Goal: Check status

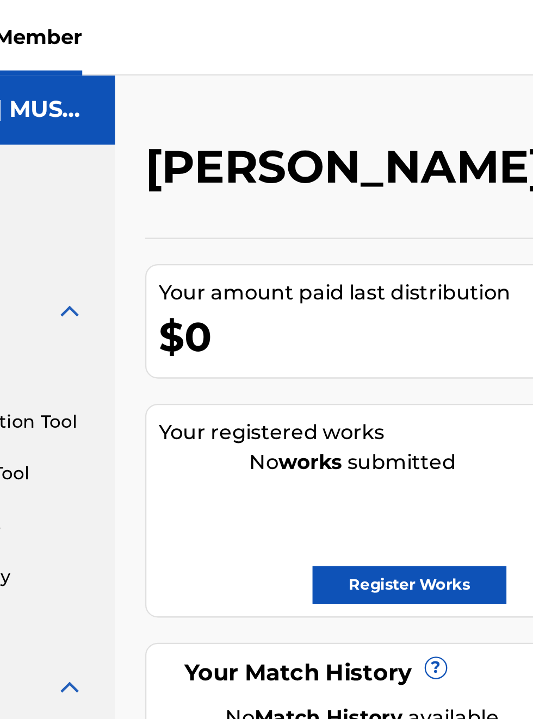
scroll to position [0, 119]
click at [311, 42] on div "[PERSON_NAME] MUSIC Your amount paid last distribution $0 Amount paid to date t…" at bounding box center [351, 350] width 364 height 634
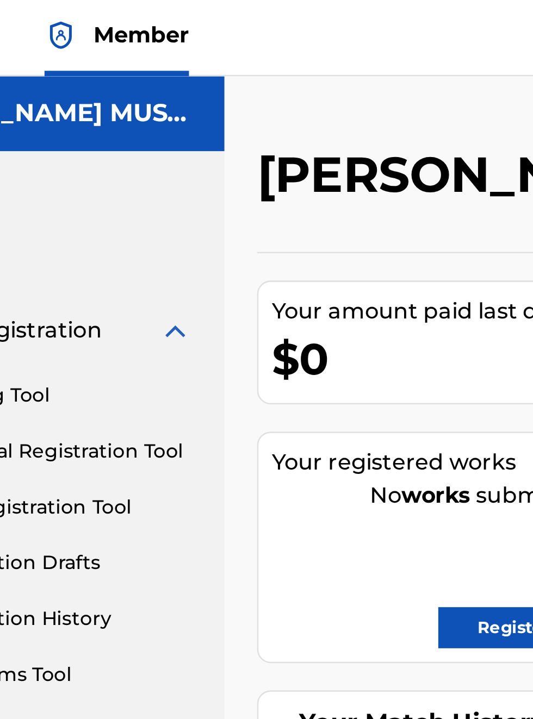
scroll to position [4, 79]
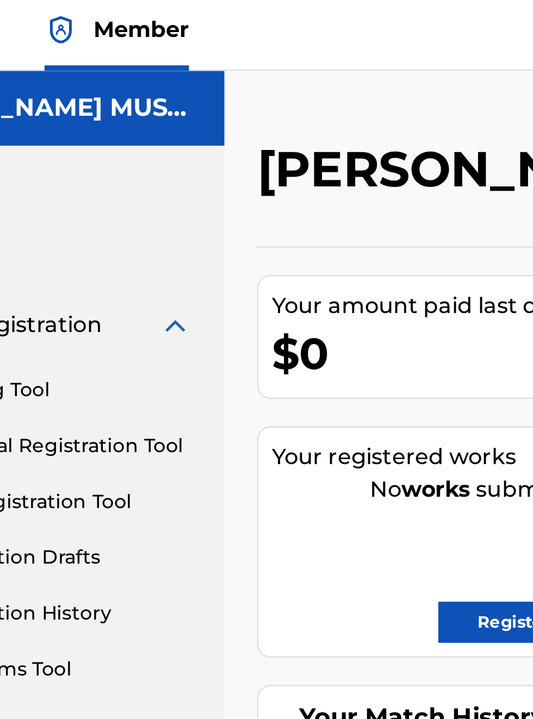
click at [143, 49] on h5 "[PERSON_NAME] MUSIC" at bounding box center [94, 47] width 123 height 13
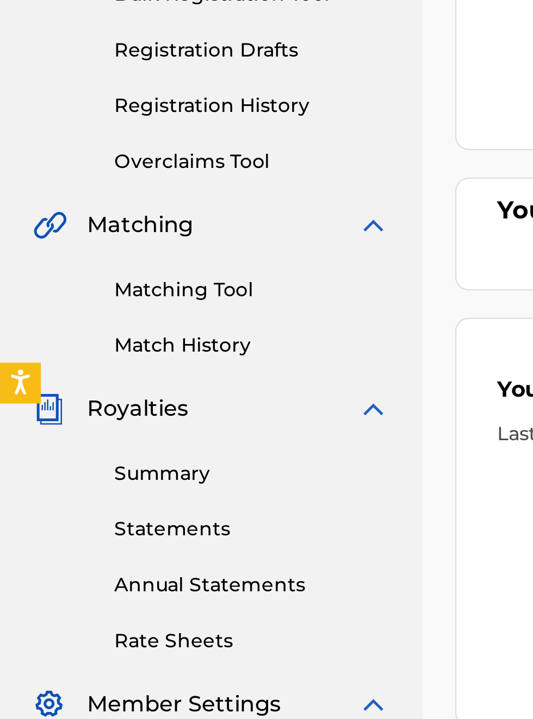
scroll to position [207, 0]
click at [64, 301] on span "Matching" at bounding box center [56, 296] width 42 height 13
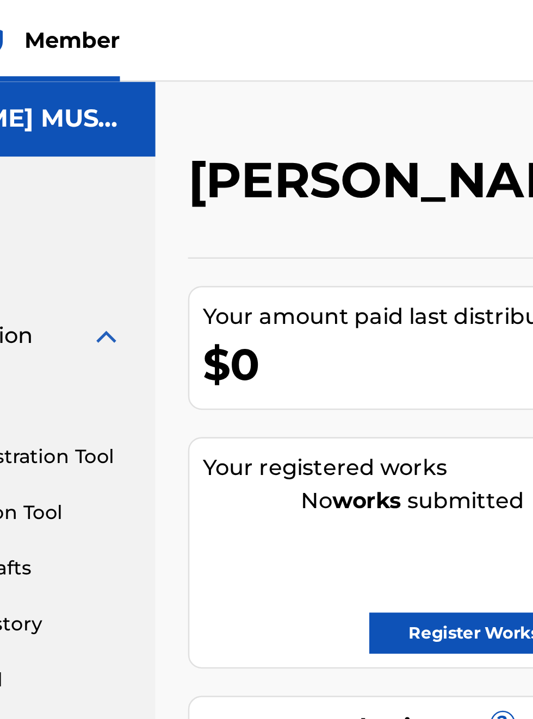
scroll to position [0, 107]
click at [252, 74] on h2 "[PERSON_NAME] MUSIC" at bounding box center [307, 72] width 251 height 24
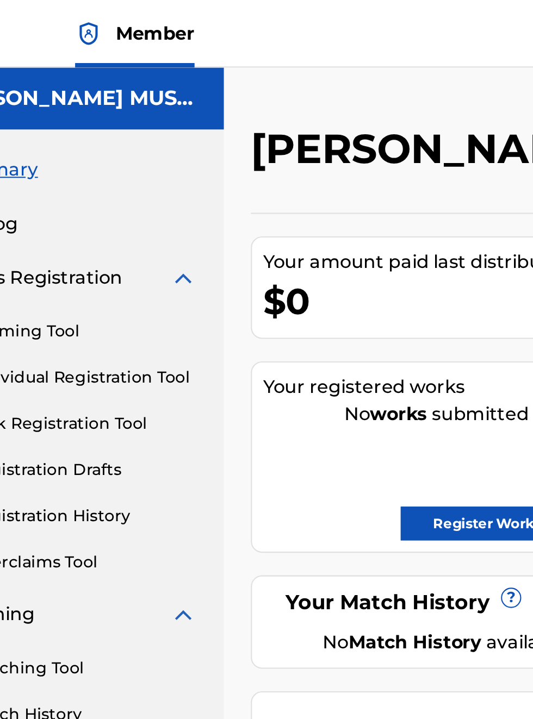
scroll to position [0, 52]
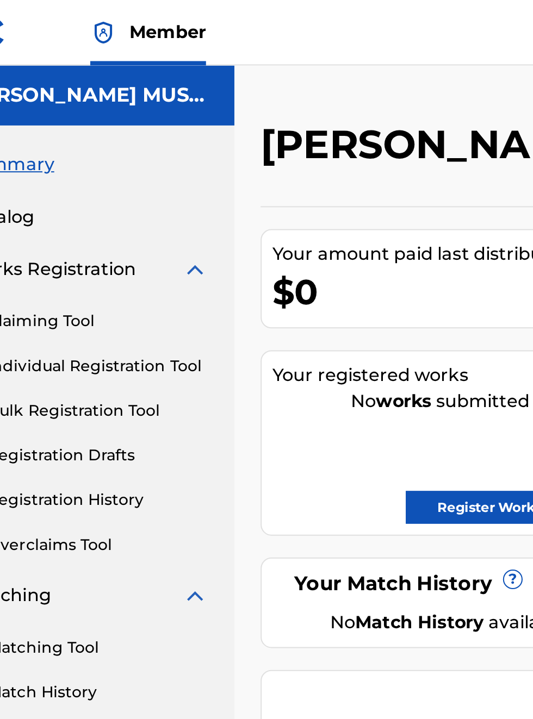
click at [239, 80] on h2 "[PERSON_NAME] MUSIC" at bounding box center [307, 72] width 251 height 24
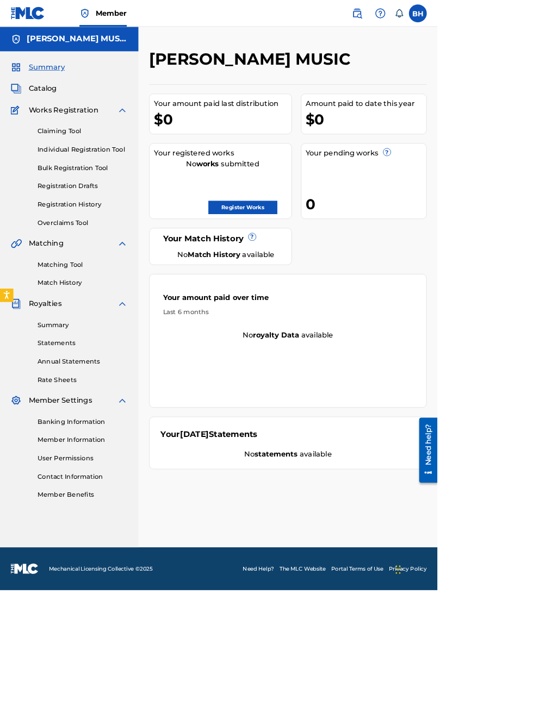
scroll to position [0, 0]
